Goal: Task Accomplishment & Management: Use online tool/utility

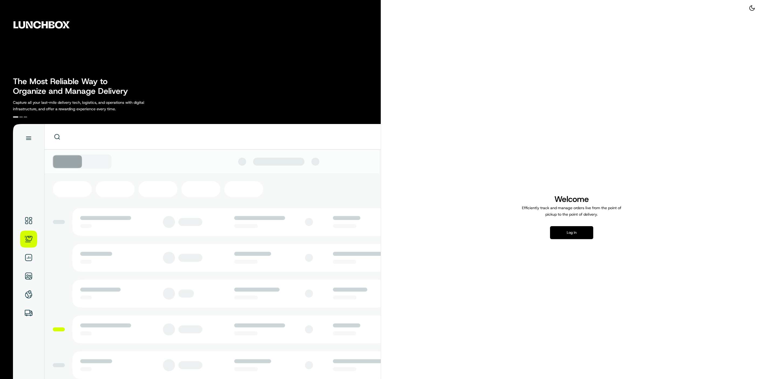
click at [572, 236] on button "Log in" at bounding box center [571, 232] width 43 height 13
